Goal: Information Seeking & Learning: Learn about a topic

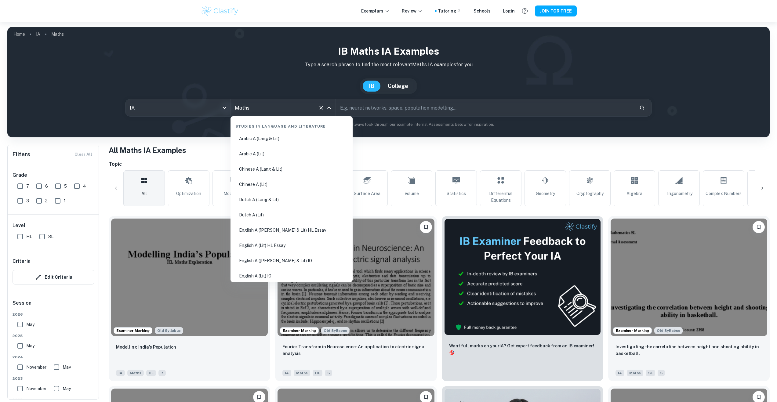
click at [282, 103] on input "Maths" at bounding box center [274, 108] width 82 height 12
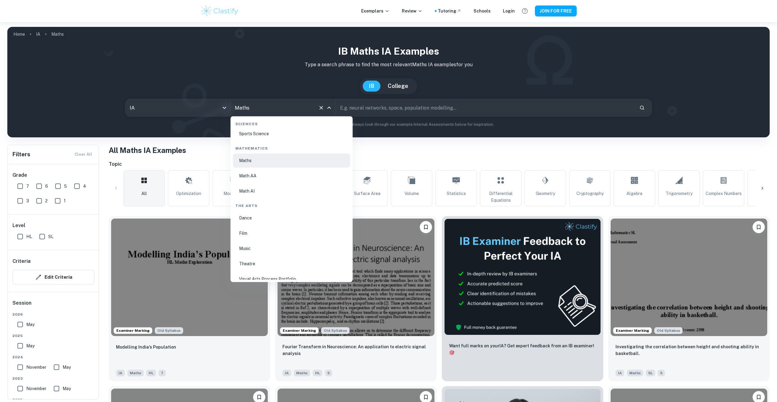
scroll to position [1042, 0]
click at [283, 166] on li "Math AA" at bounding box center [291, 166] width 117 height 14
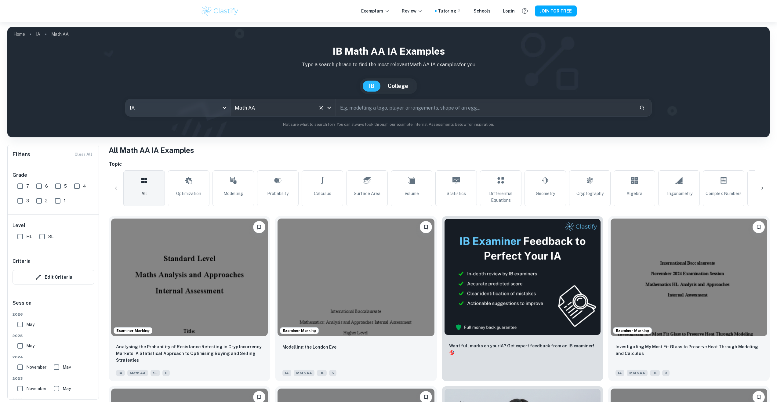
click at [197, 115] on body "We value your privacy We use cookies to enhance your browsing experience, serve…" at bounding box center [388, 223] width 777 height 402
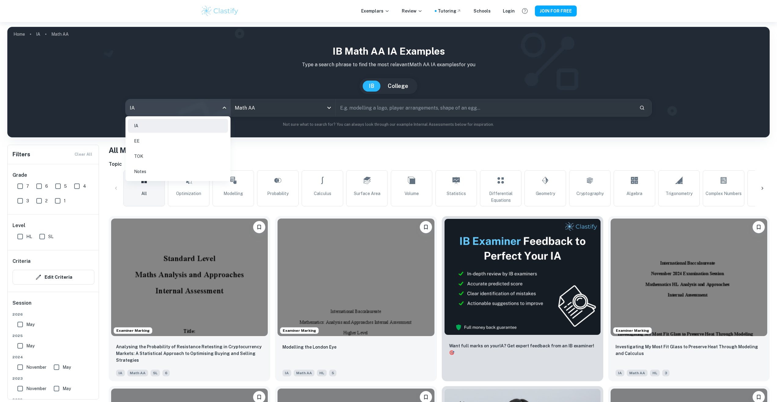
click at [264, 157] on div at bounding box center [388, 201] width 777 height 402
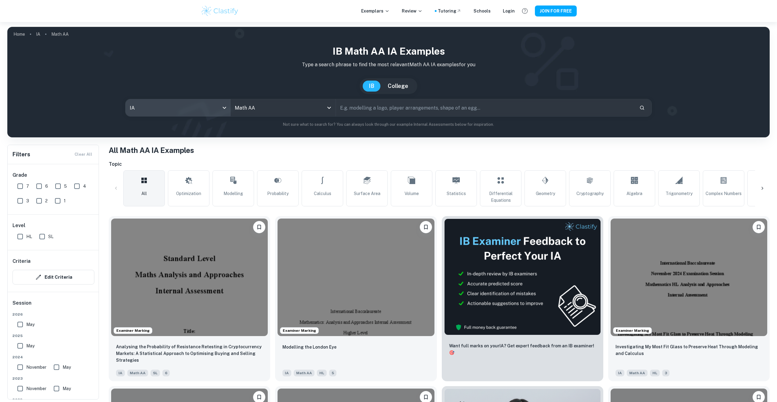
click at [21, 189] on input "7" at bounding box center [20, 186] width 12 height 12
checkbox input "true"
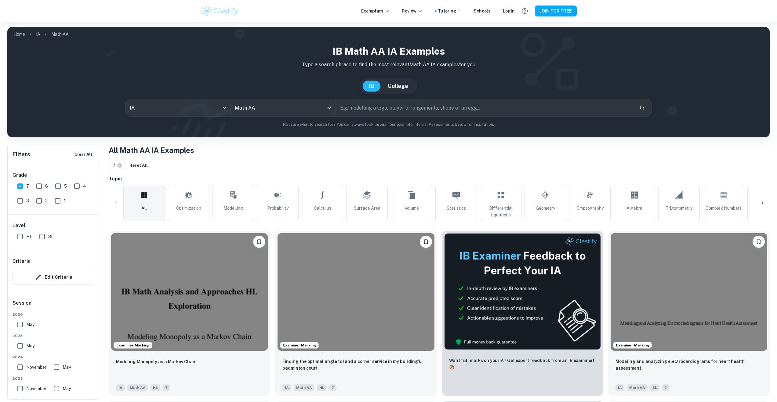
click at [45, 235] on input "SL" at bounding box center [42, 236] width 12 height 12
checkbox input "true"
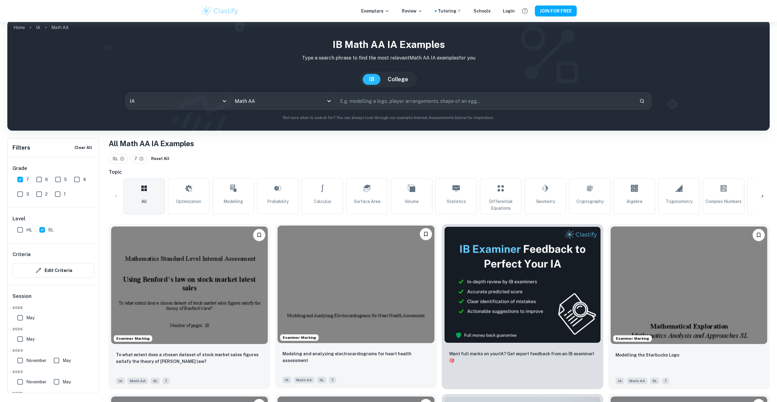
scroll to position [41, 0]
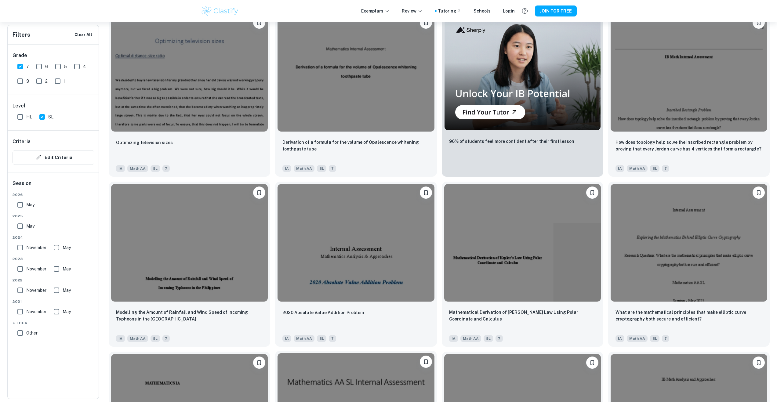
scroll to position [1069, 0]
